Goal: Navigation & Orientation: Find specific page/section

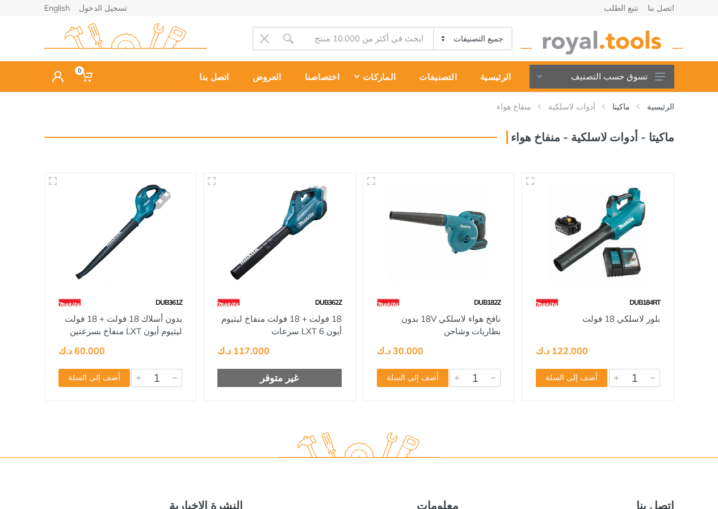
click at [448, 291] on div at bounding box center [439, 233] width 152 height 120
click at [444, 289] on div at bounding box center [439, 233] width 152 height 120
click at [649, 70] on button "تسوق حسب التصنيف" at bounding box center [602, 77] width 145 height 24
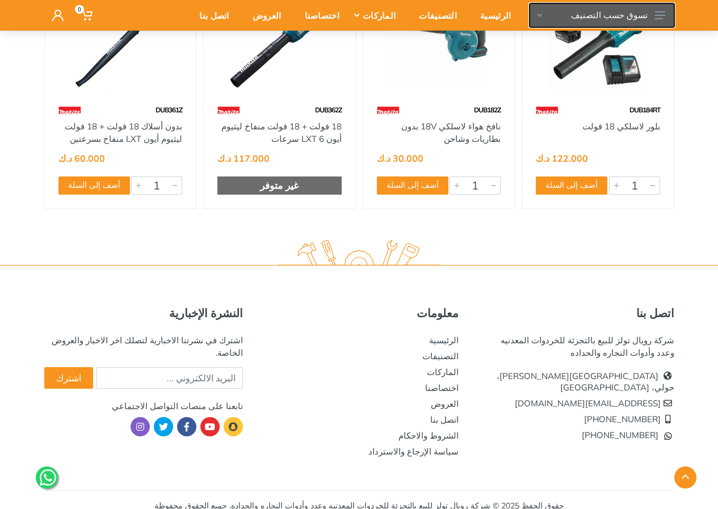
scroll to position [204, 0]
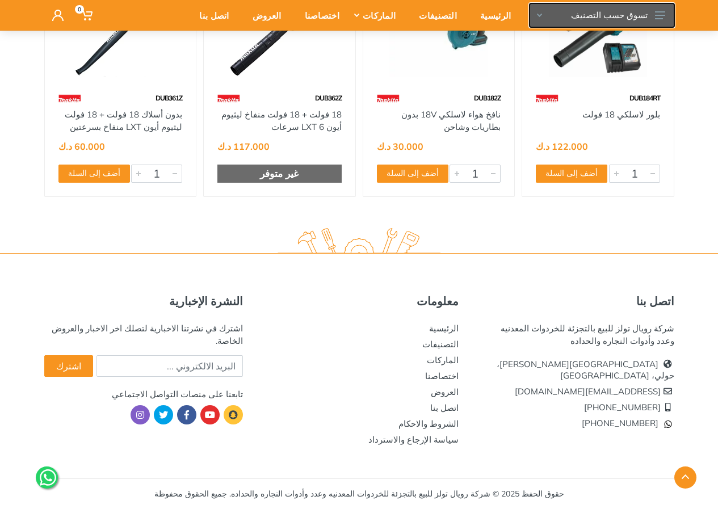
click at [624, 19] on button "تسوق حسب التصنيف" at bounding box center [602, 15] width 145 height 24
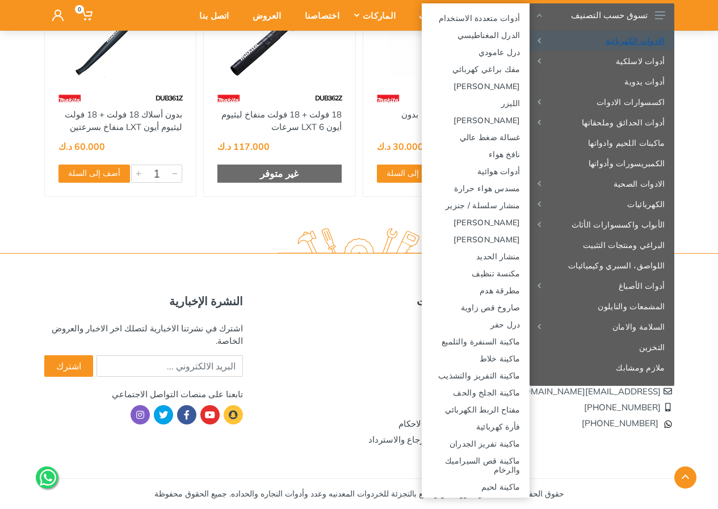
click at [618, 41] on link "الادوات الكهربائية" at bounding box center [602, 41] width 145 height 20
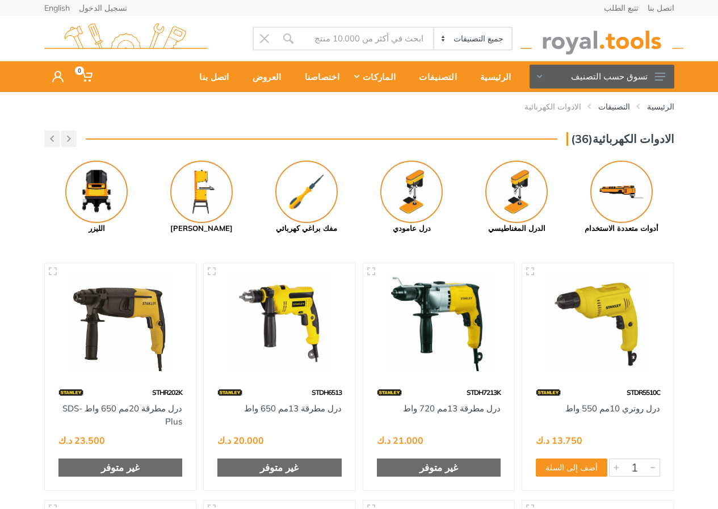
click at [447, 40] on select "جميع التصنيفات الادوات الكهربائية أدوات لاسلكية أدوات يدوية اكسسوارات الادوات أ…" at bounding box center [472, 39] width 78 height 22
click at [433, 28] on select "جميع التصنيفات الادوات الكهربائية أدوات لاسلكية أدوات يدوية اكسسوارات الادوات أ…" at bounding box center [472, 39] width 78 height 22
click at [464, 33] on select "جميع التصنيفات الادوات الكهربائية أدوات لاسلكية أدوات يدوية اكسسوارات الادوات أ…" at bounding box center [472, 39] width 78 height 22
select select "22"
click at [433, 28] on select "جميع التصنيفات الادوات الكهربائية أدوات لاسلكية أدوات يدوية اكسسوارات الادوات أ…" at bounding box center [472, 39] width 78 height 22
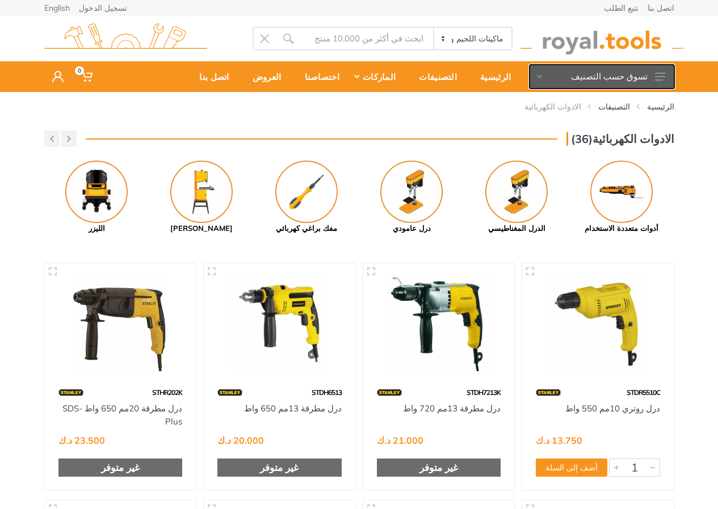
click at [651, 75] on button "تسوق حسب التصنيف" at bounding box center [602, 77] width 145 height 24
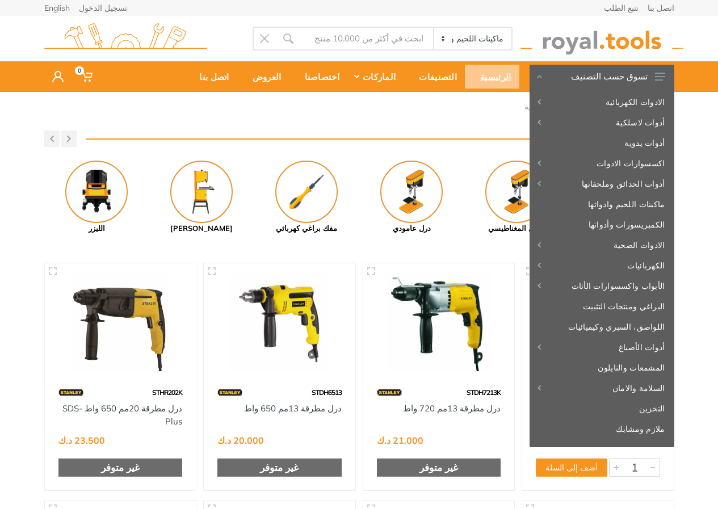
click at [503, 72] on div "الرئيسية" at bounding box center [492, 77] width 54 height 24
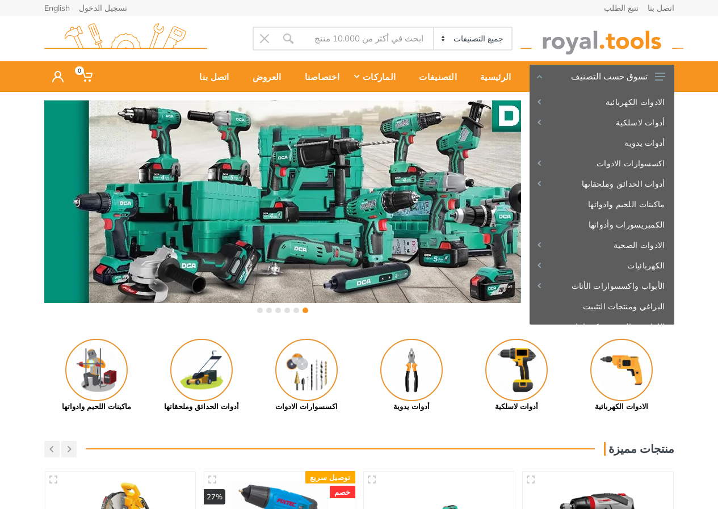
click at [443, 175] on div at bounding box center [282, 212] width 477 height 224
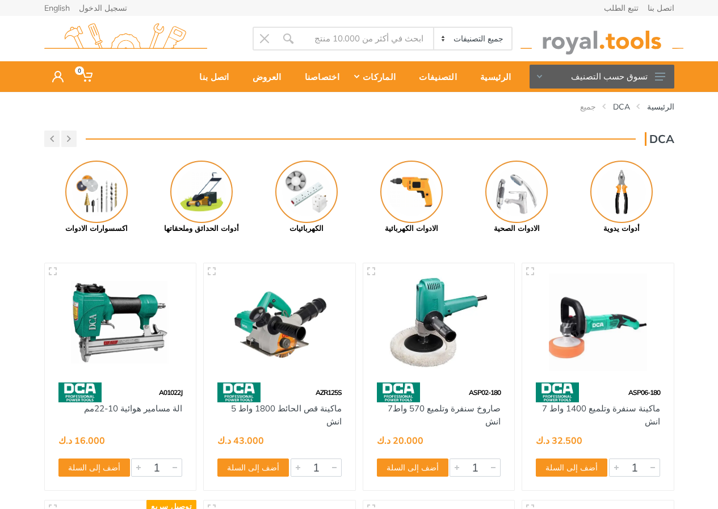
drag, startPoint x: 222, startPoint y: 209, endPoint x: 271, endPoint y: 243, distance: 60.3
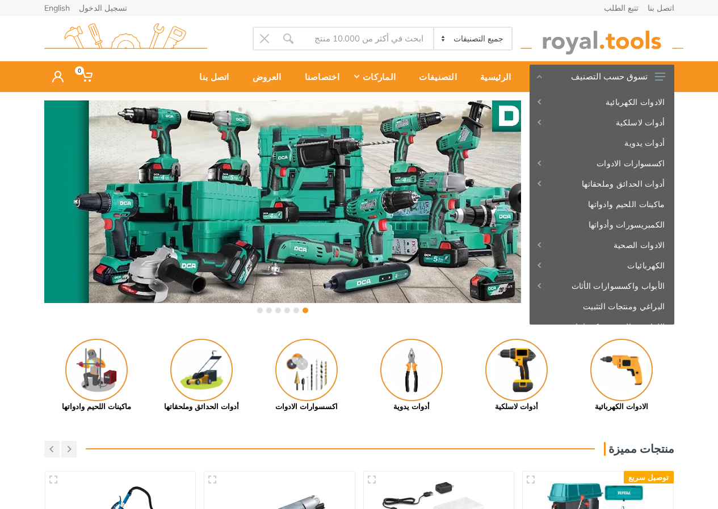
click at [0, 214] on div "‹ ›" at bounding box center [359, 208] width 718 height 233
click at [716, 262] on div "‹ ›" at bounding box center [359, 208] width 718 height 233
click at [695, 287] on div "‹ ›" at bounding box center [359, 208] width 718 height 233
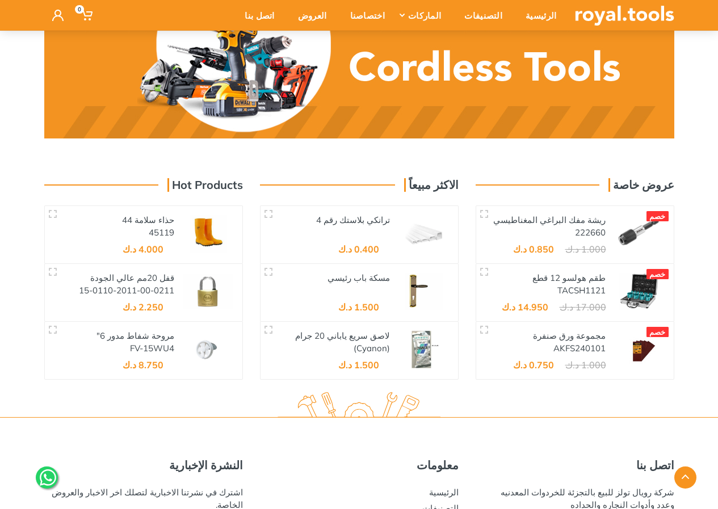
scroll to position [1752, 0]
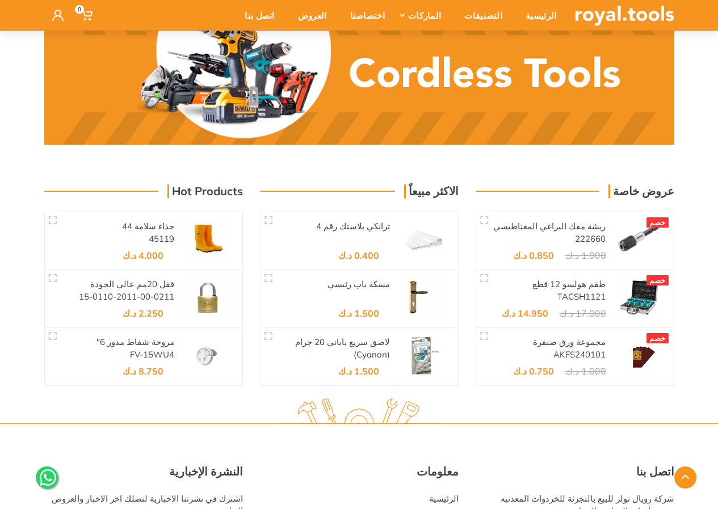
drag, startPoint x: 619, startPoint y: 183, endPoint x: 580, endPoint y: 177, distance: 39.2
click at [618, 183] on div "عروض خاصة خصم" at bounding box center [359, 279] width 647 height 213
click at [433, 185] on h3 "الاكثر مبيعاً" at bounding box center [431, 191] width 54 height 14
click at [215, 197] on h3 "Hot Products" at bounding box center [204, 191] width 75 height 14
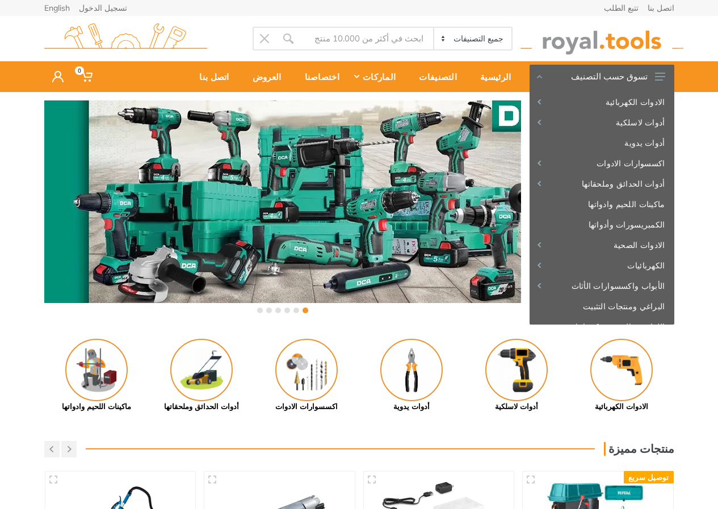
scroll to position [57, 0]
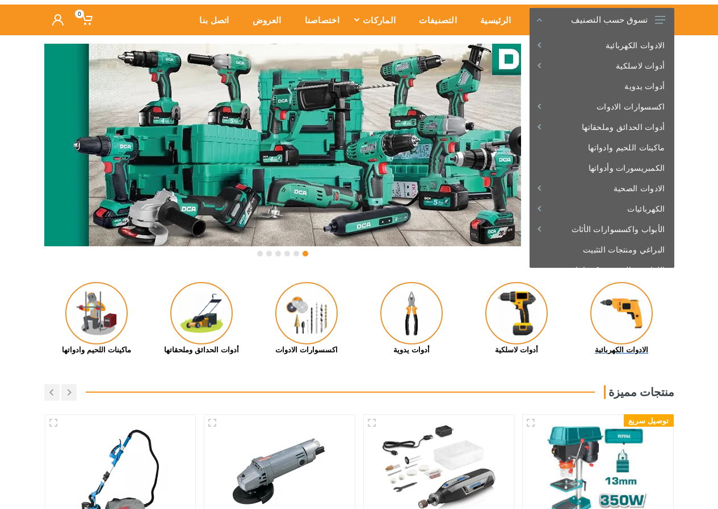
click at [611, 351] on div "الادوات الكهربائية" at bounding box center [621, 350] width 105 height 11
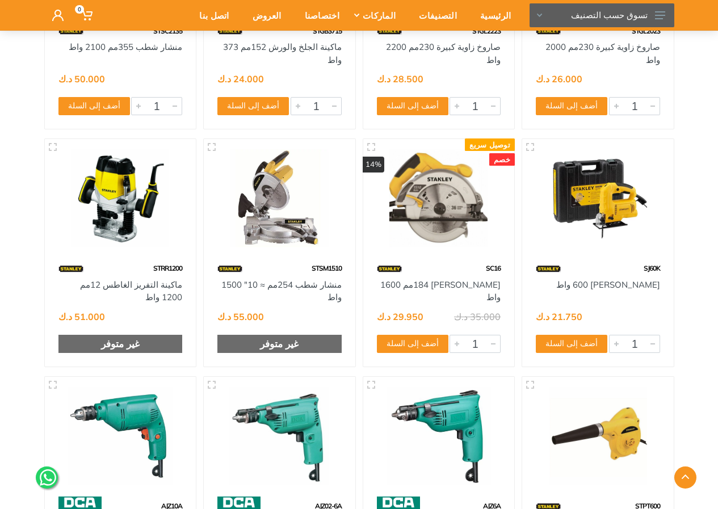
scroll to position [1078, 0]
